Goal: Transaction & Acquisition: Purchase product/service

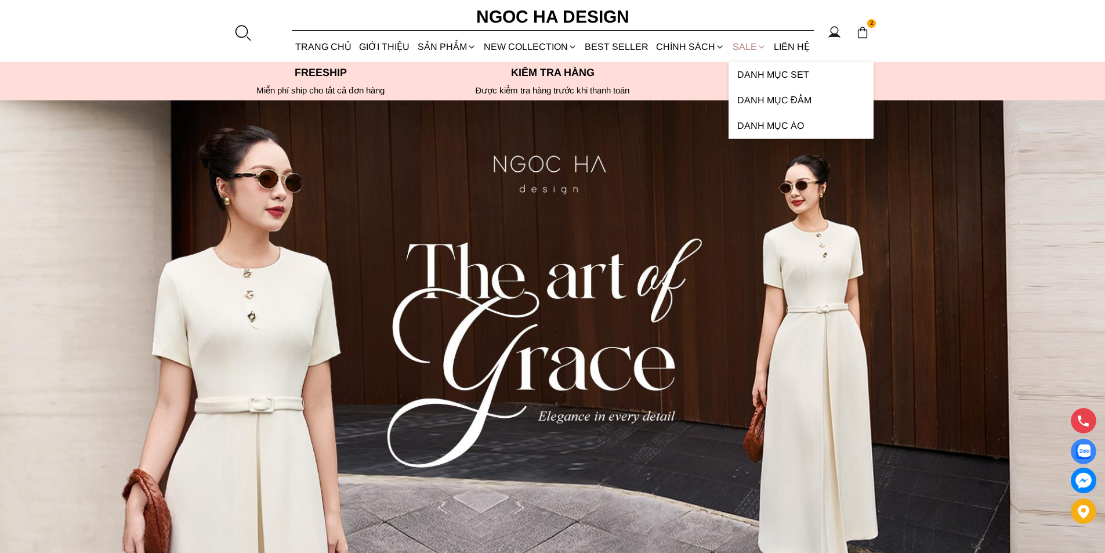
click at [739, 46] on link "SALE" at bounding box center [749, 46] width 41 height 31
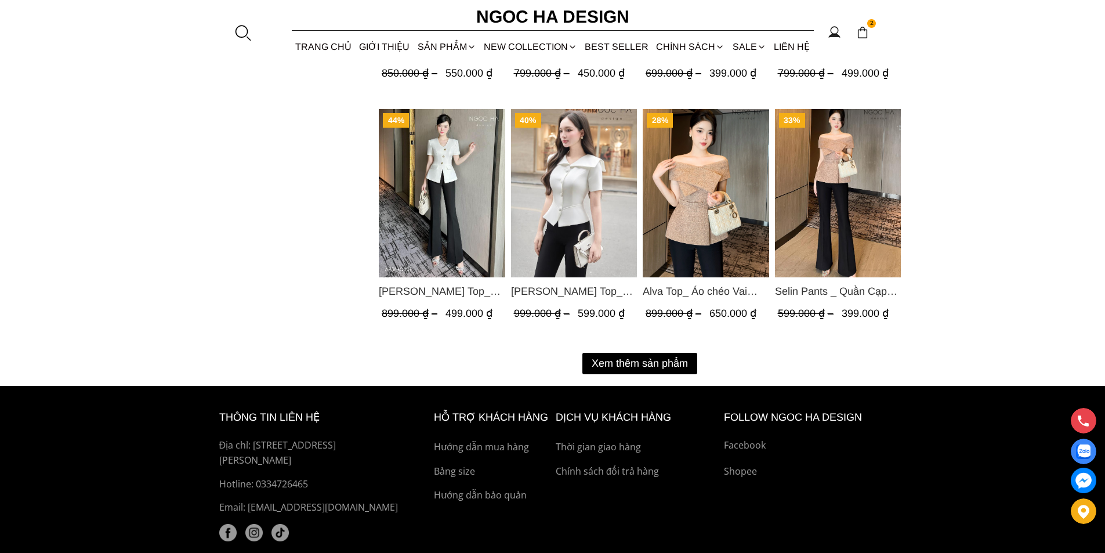
scroll to position [1509, 0]
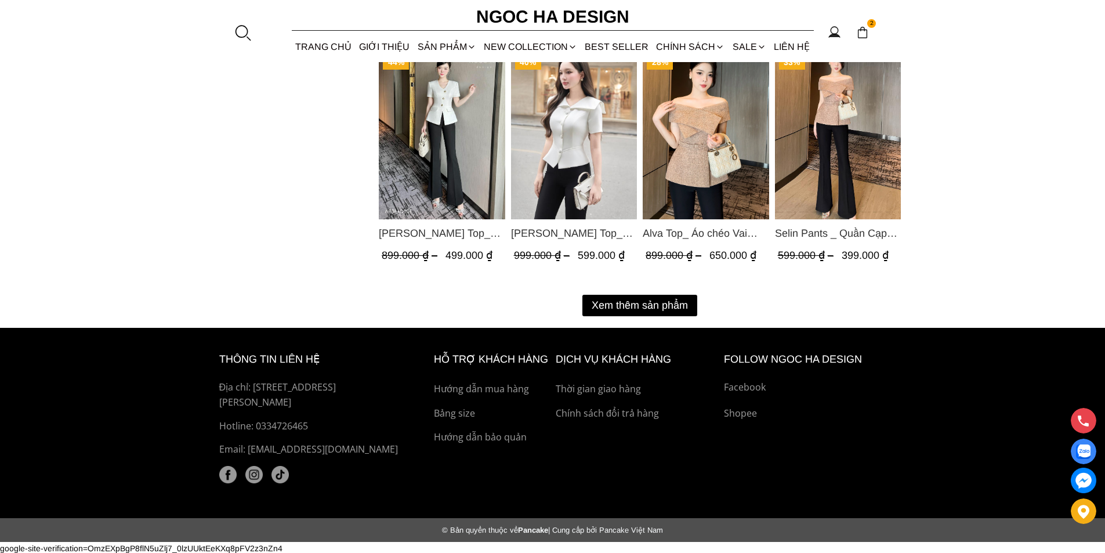
click at [670, 299] on button "Xem thêm sản phẩm" at bounding box center [640, 305] width 115 height 21
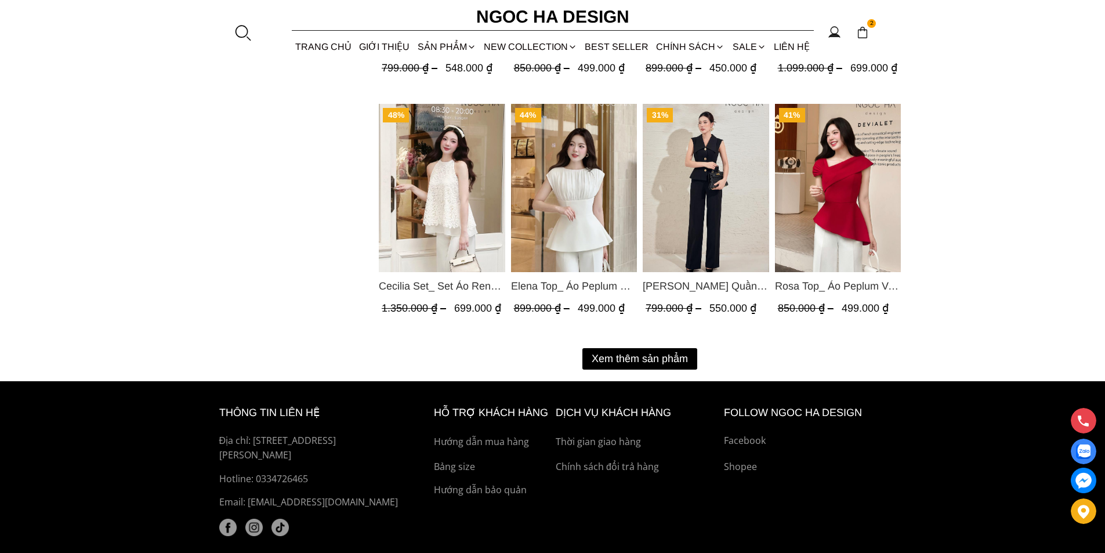
scroll to position [2722, 0]
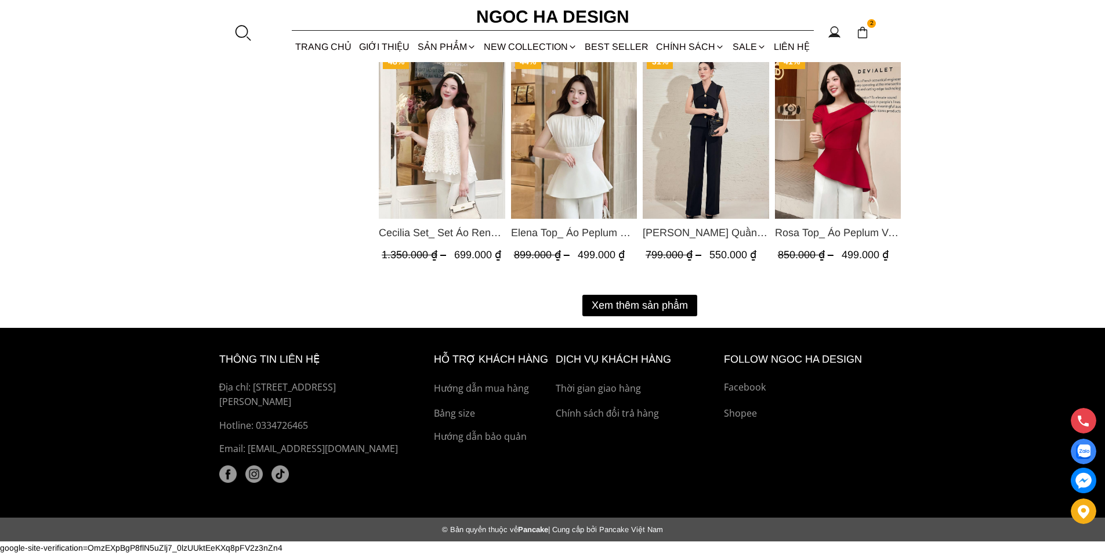
click at [639, 312] on button "Xem thêm sản phẩm" at bounding box center [640, 305] width 115 height 21
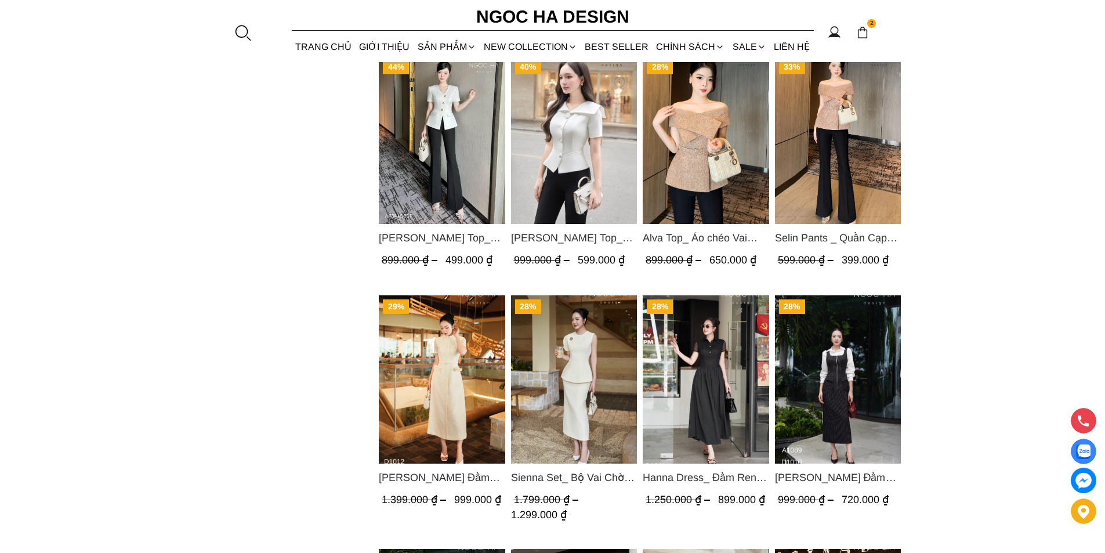
scroll to position [1446, 0]
